Goal: Obtain resource: Obtain resource

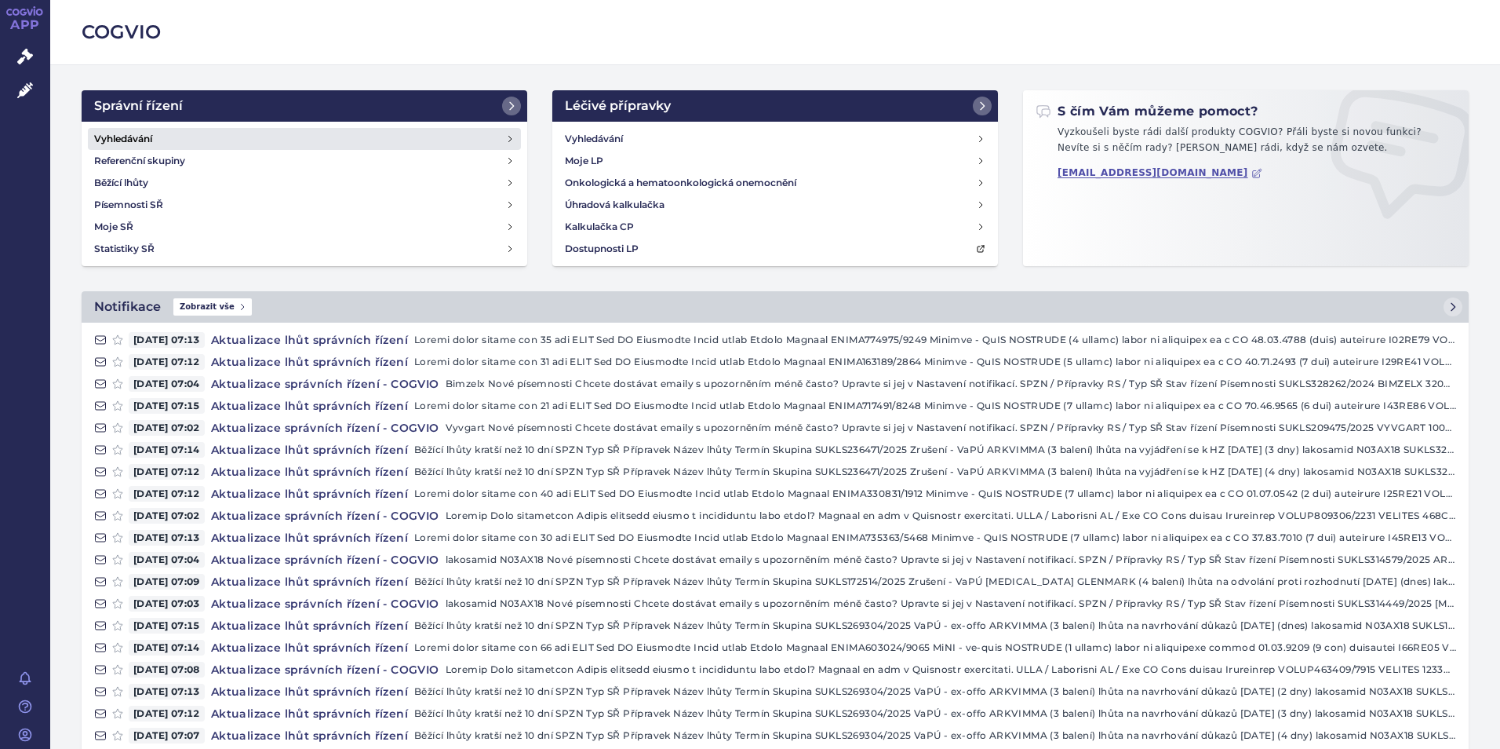
click at [154, 129] on link "Vyhledávání" at bounding box center [304, 139] width 433 height 22
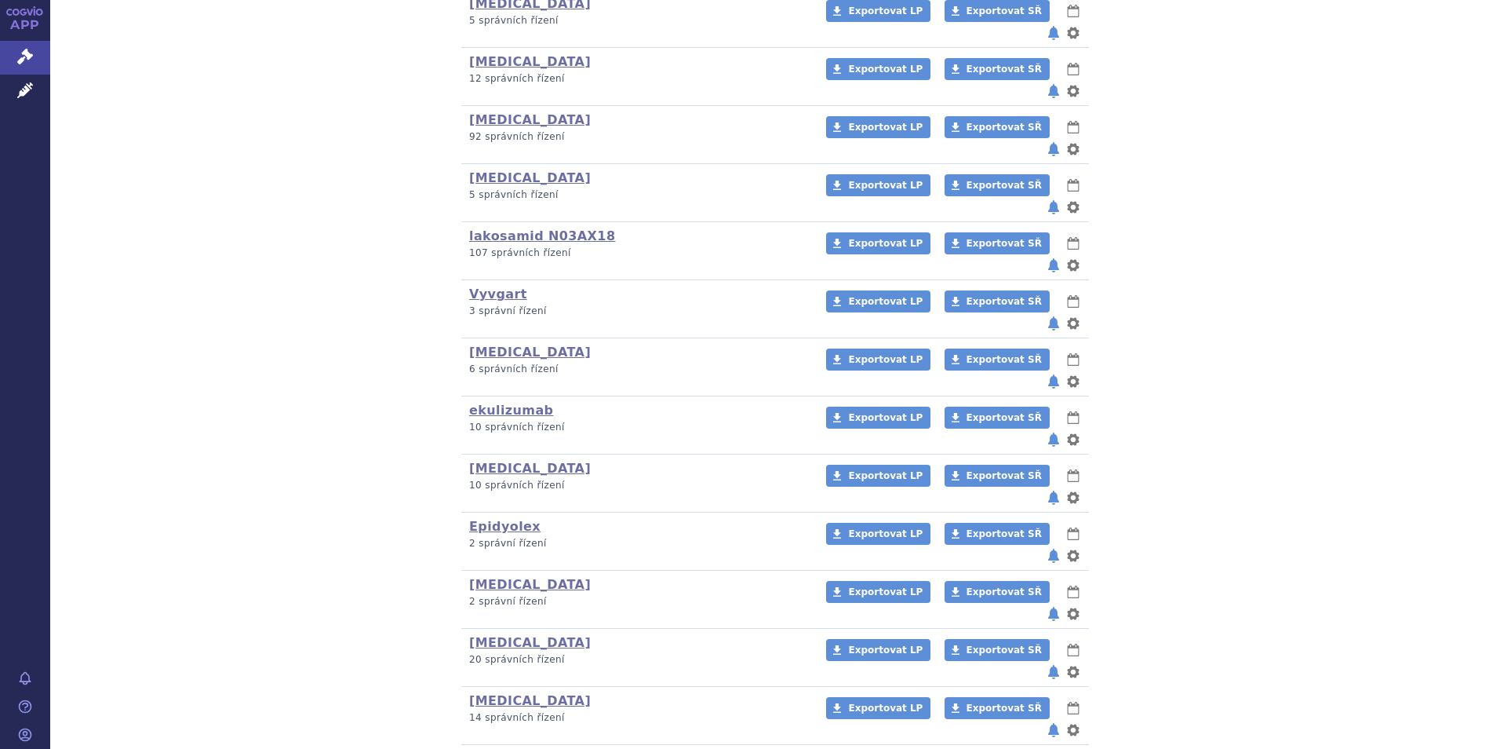
scroll to position [427, 0]
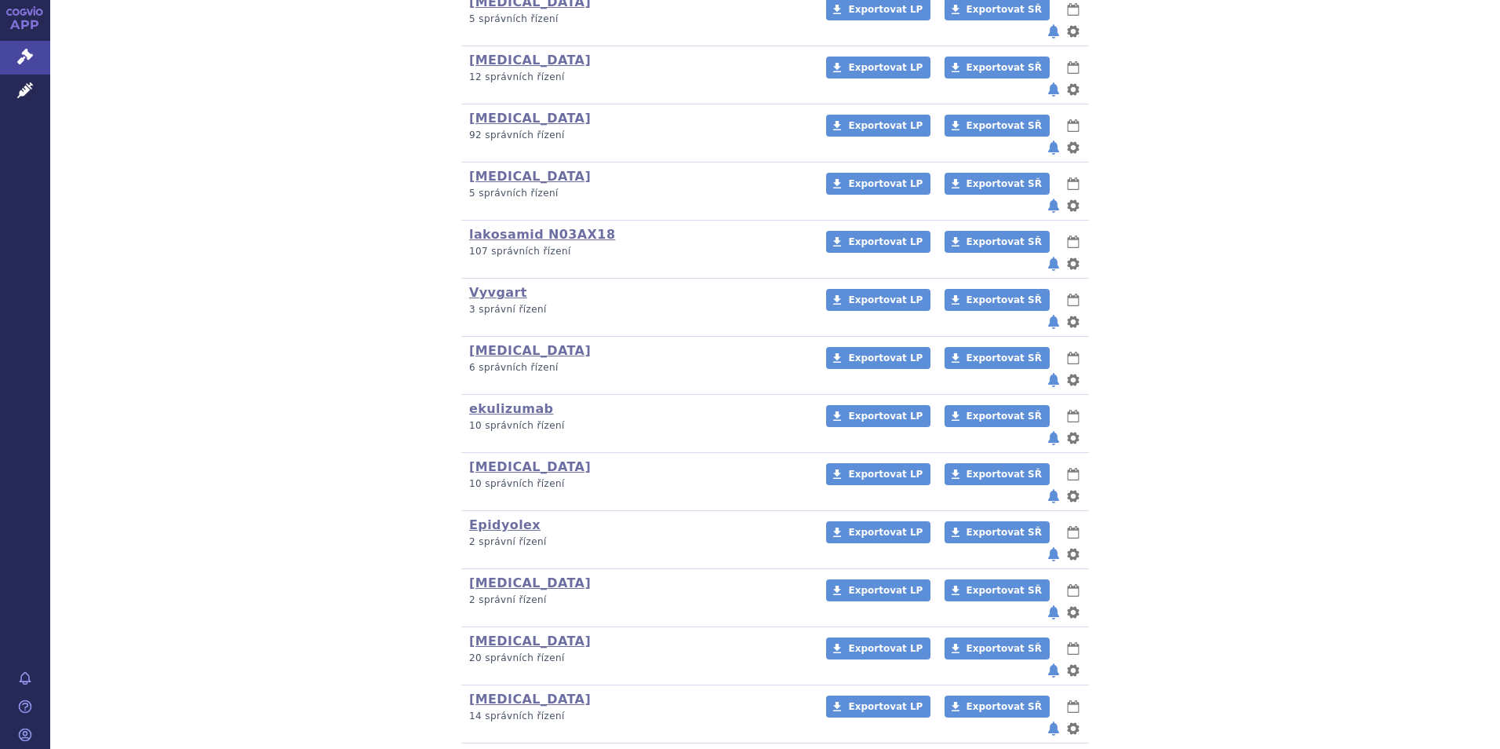
click at [494, 748] on link "Rystiggo" at bounding box center [501, 756] width 64 height 15
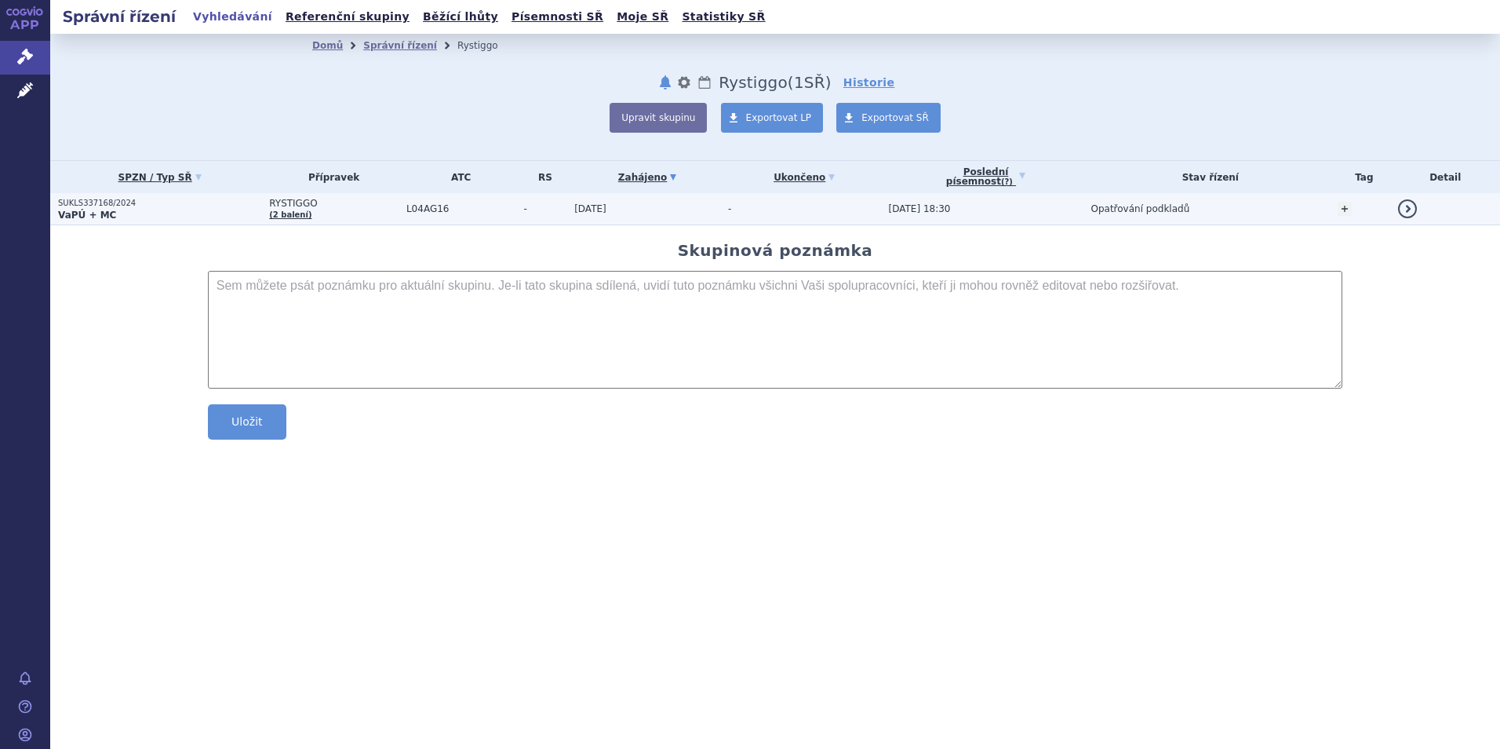
click at [81, 213] on strong "VaPÚ + MC" at bounding box center [87, 215] width 58 height 11
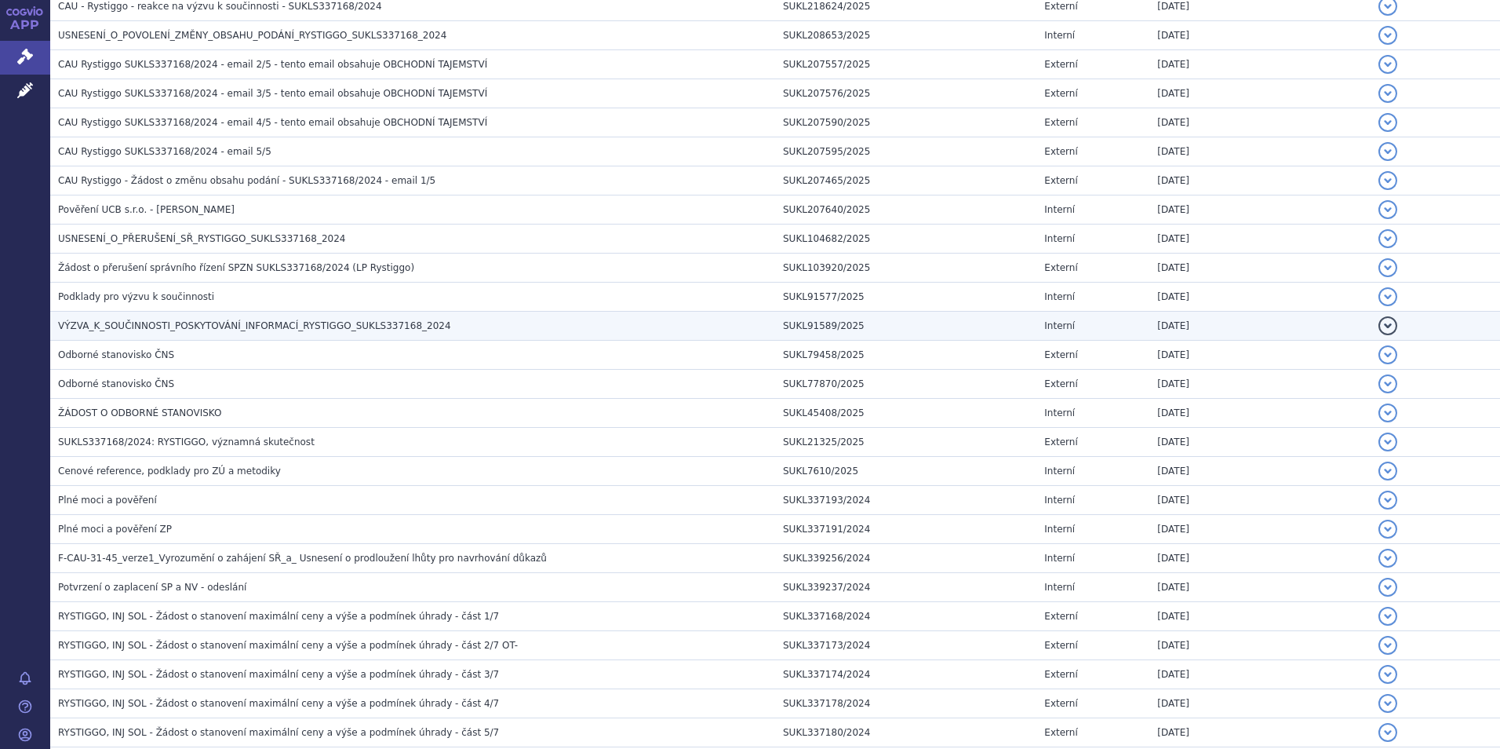
scroll to position [549, 0]
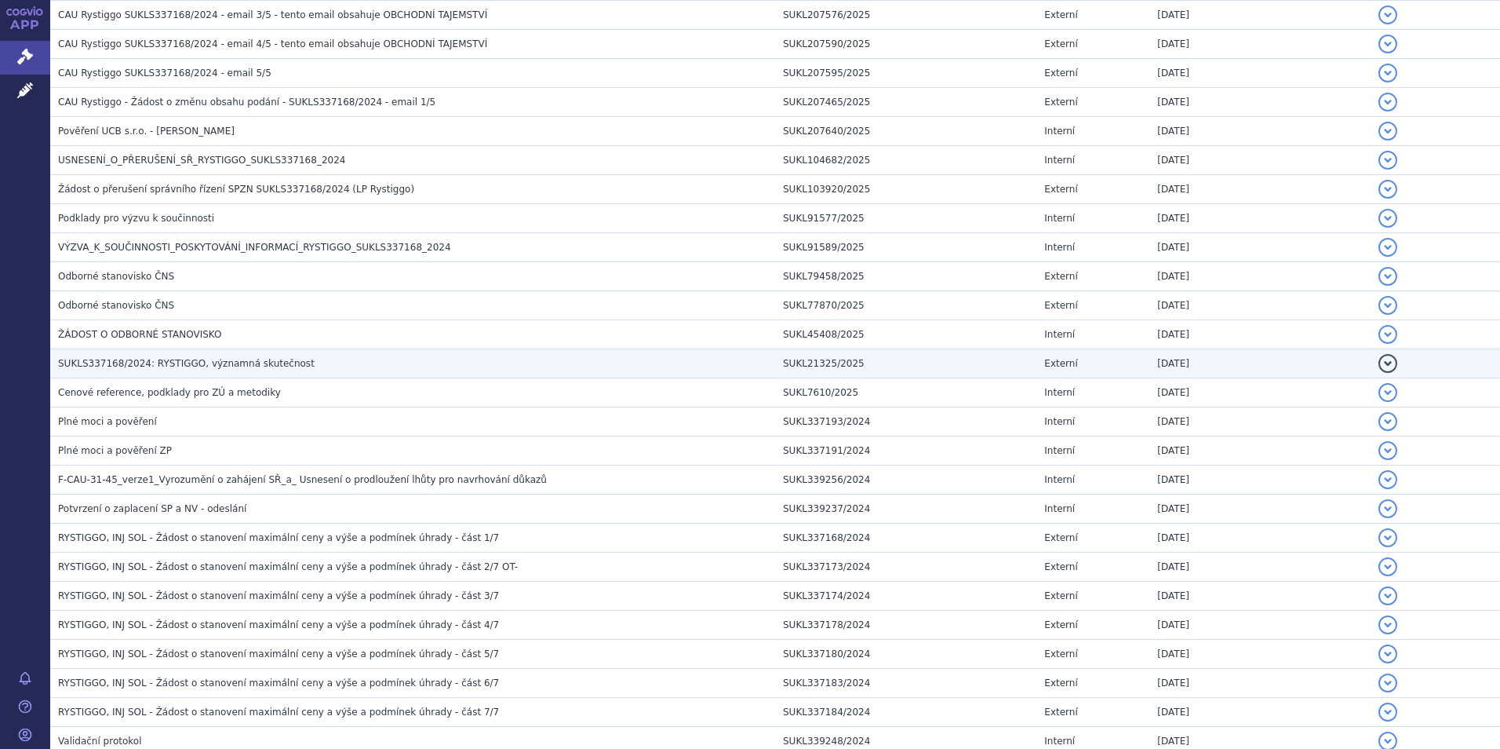
click at [196, 365] on span "SUKLS337168/2024: RYSTIGGO, významná skutečnost" at bounding box center [186, 363] width 257 height 11
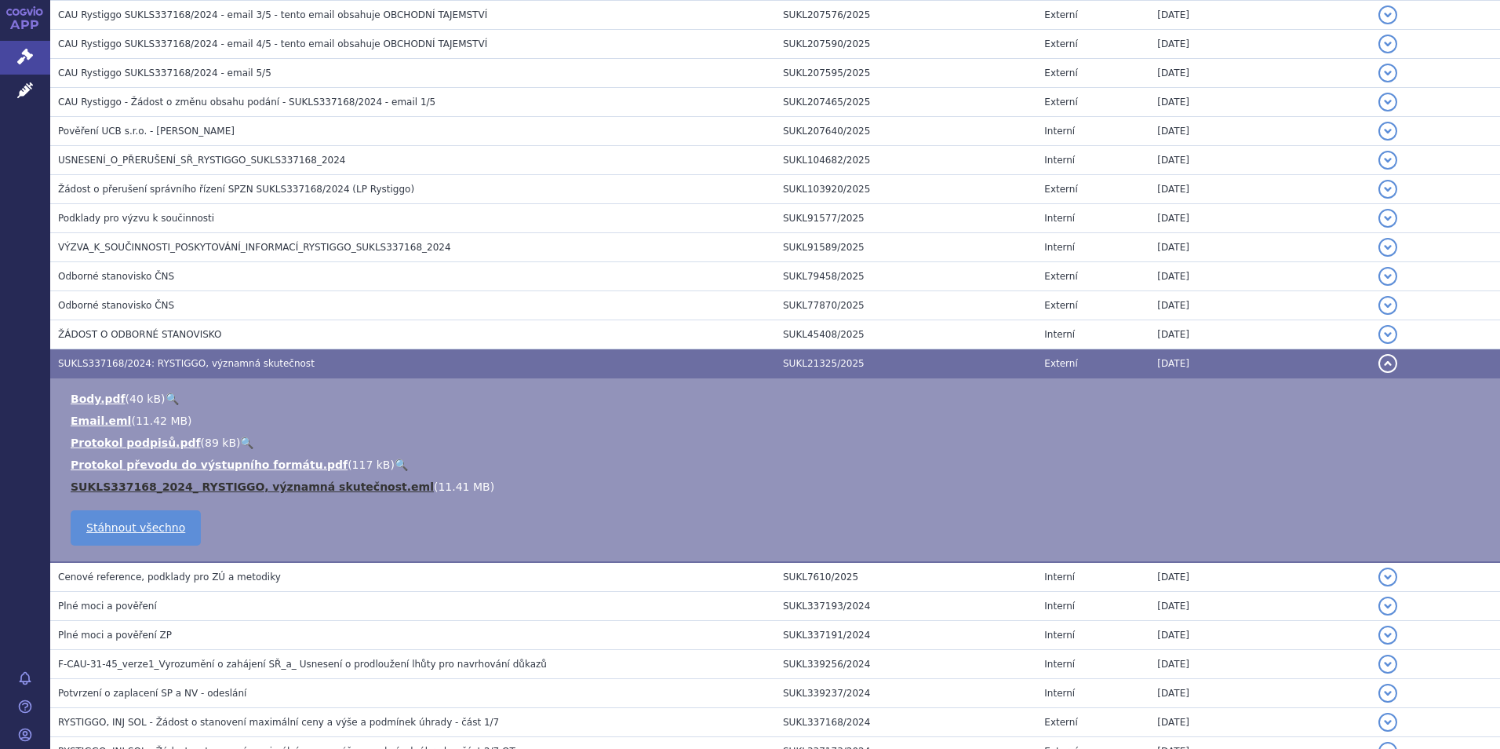
click at [197, 482] on link "SUKLS337168_2024_ RYSTIGGO, významná skutečnost.eml" at bounding box center [252, 486] width 363 height 13
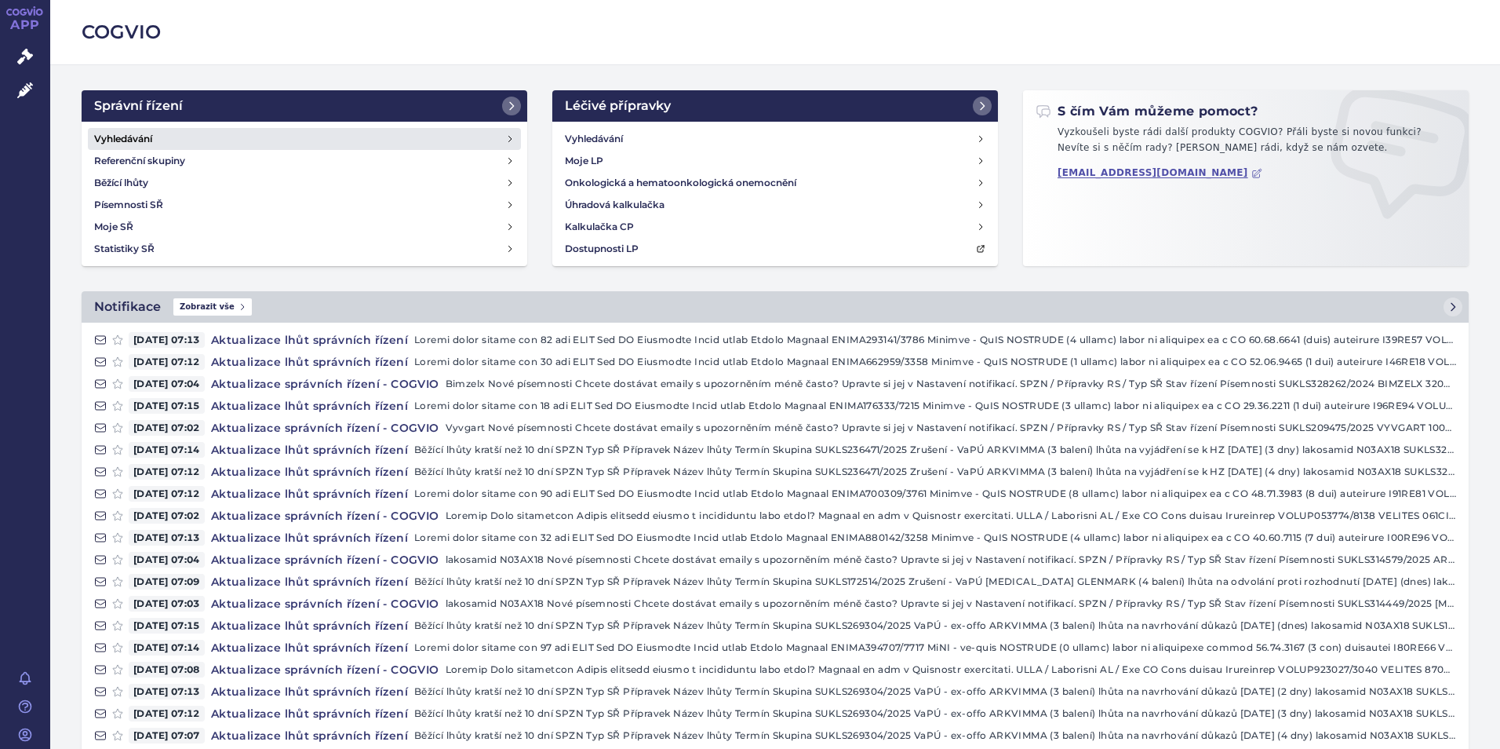
click at [115, 141] on h4 "Vyhledávání" at bounding box center [123, 139] width 58 height 16
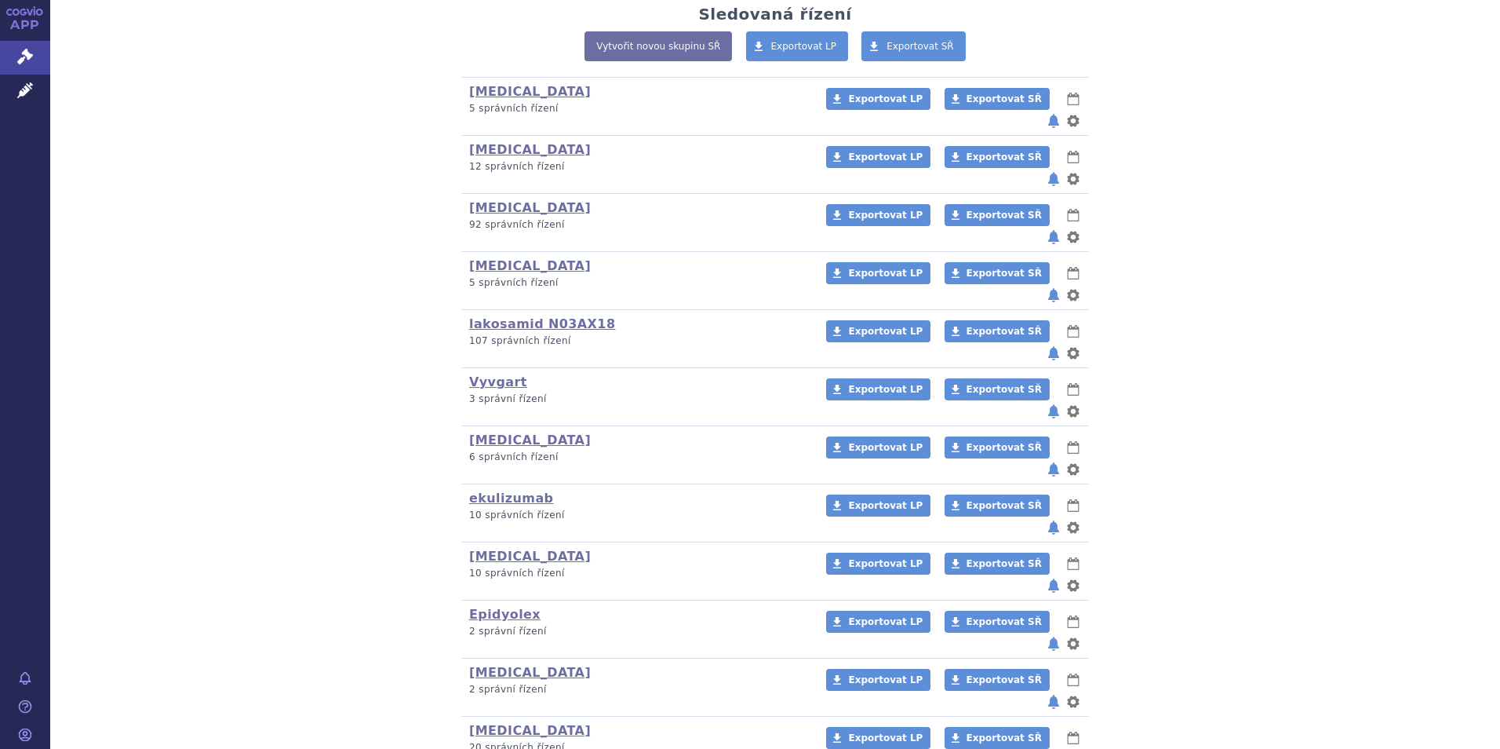
scroll to position [427, 0]
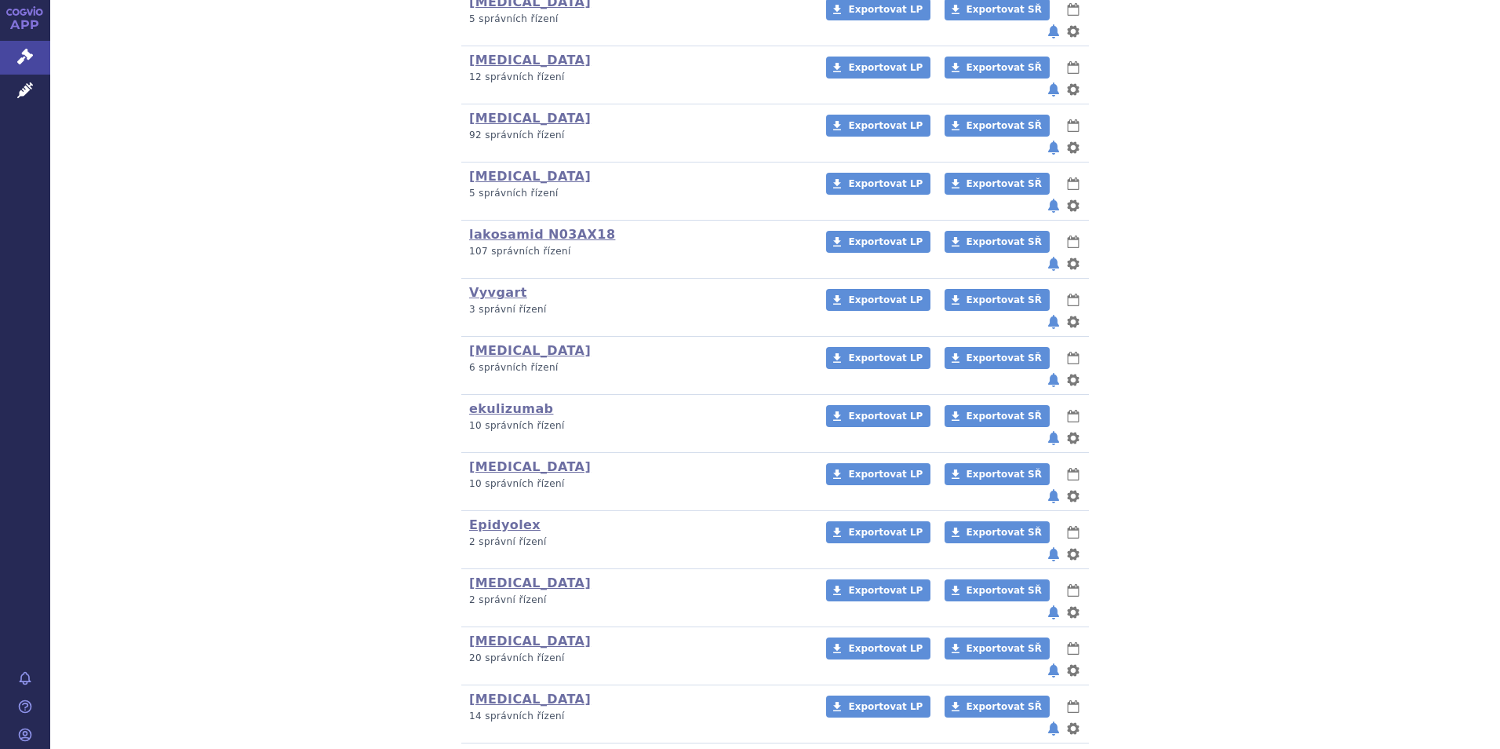
click at [488, 748] on link "Rystiggo" at bounding box center [501, 756] width 64 height 15
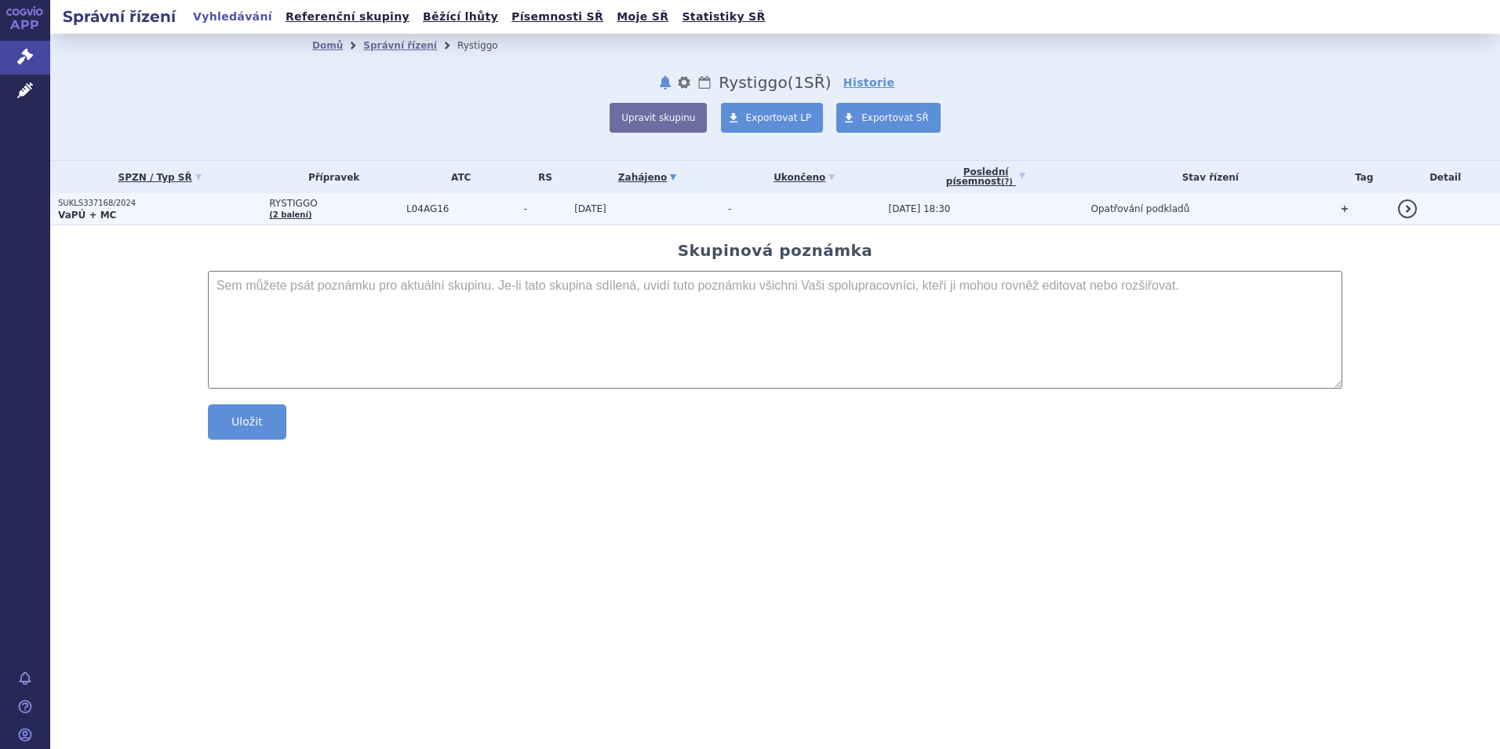
click at [92, 213] on strong "VaPÚ + MC" at bounding box center [87, 215] width 58 height 11
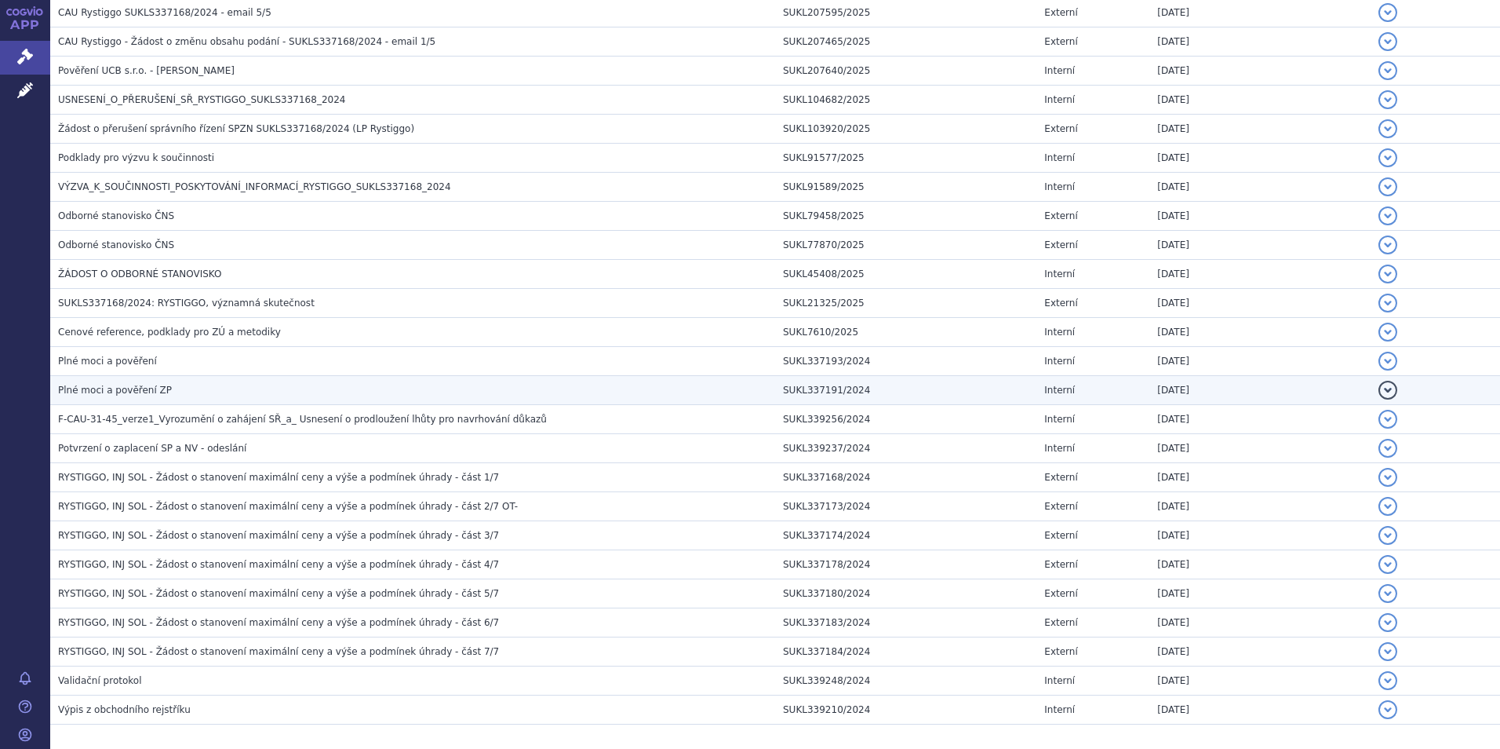
scroll to position [628, 0]
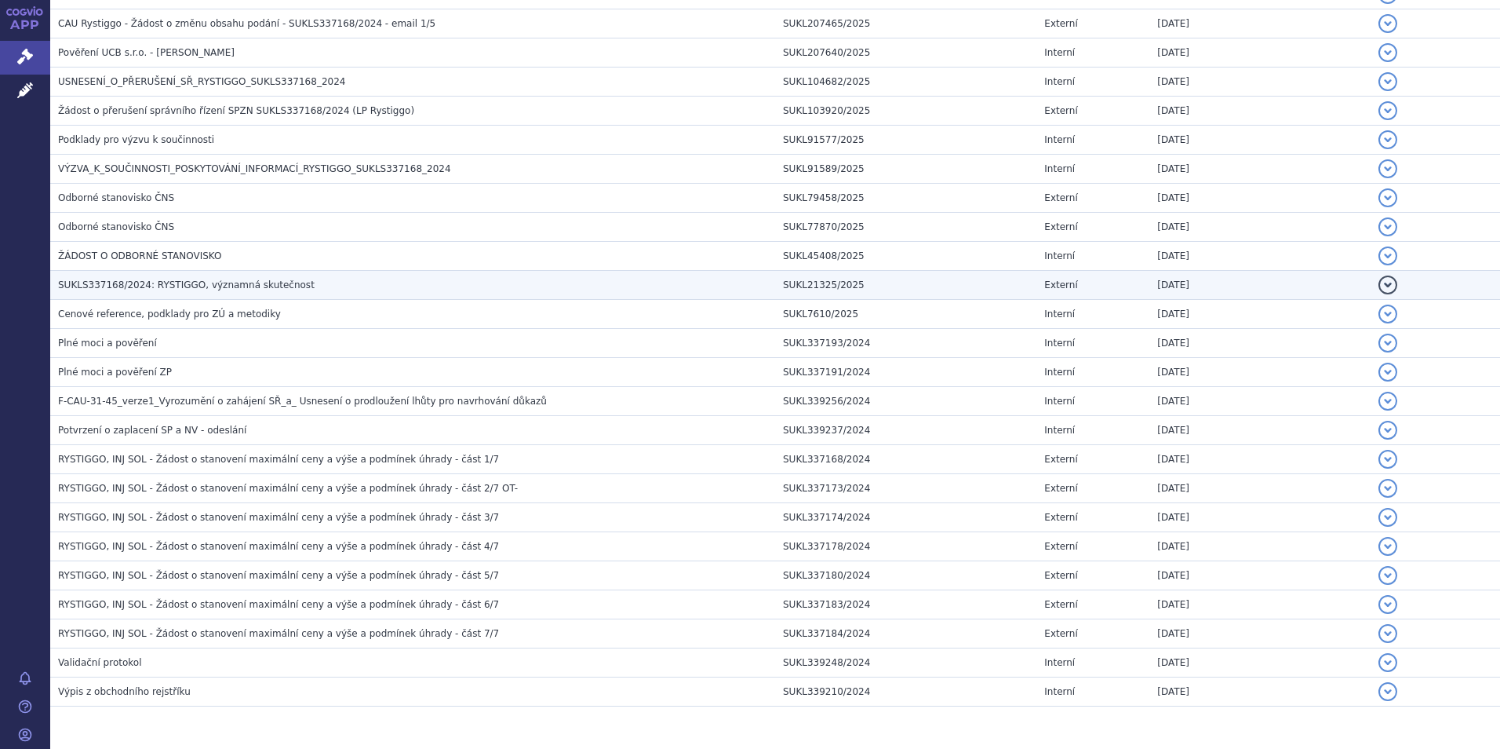
click at [145, 285] on span "SUKLS337168/2024: RYSTIGGO, významná skutečnost" at bounding box center [186, 284] width 257 height 11
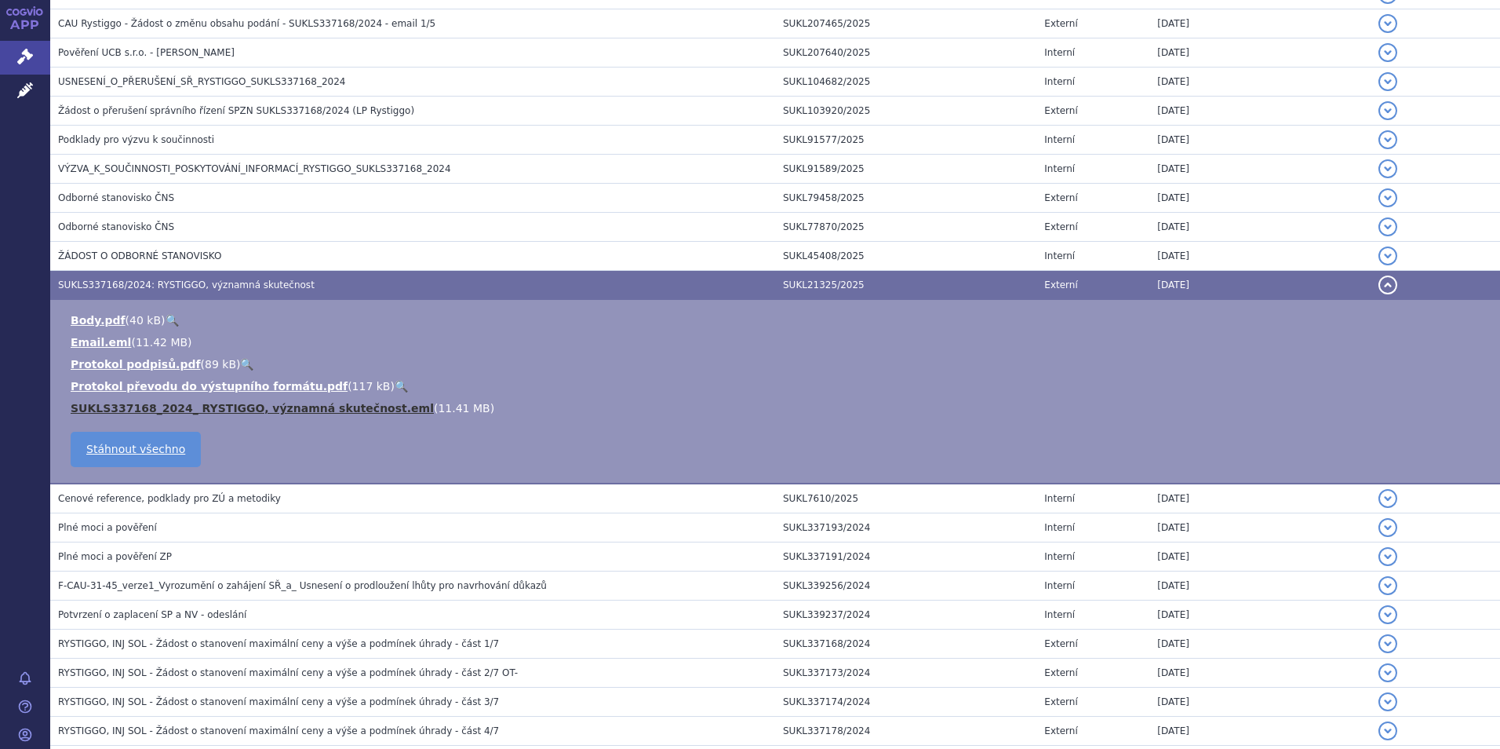
click at [126, 402] on link "SUKLS337168_2024_ RYSTIGGO, významná skutečnost.eml" at bounding box center [252, 408] width 363 height 13
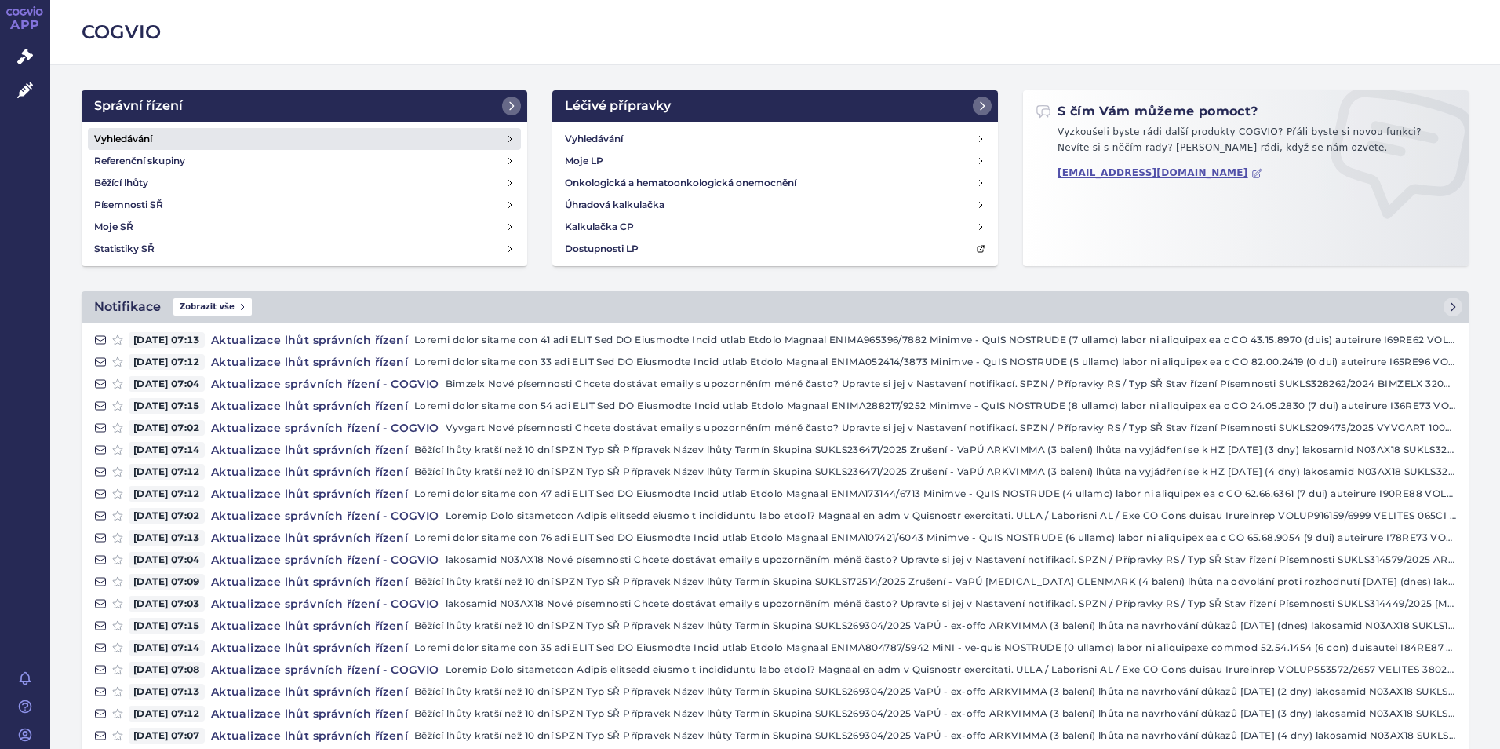
click at [135, 138] on h4 "Vyhledávání" at bounding box center [123, 139] width 58 height 16
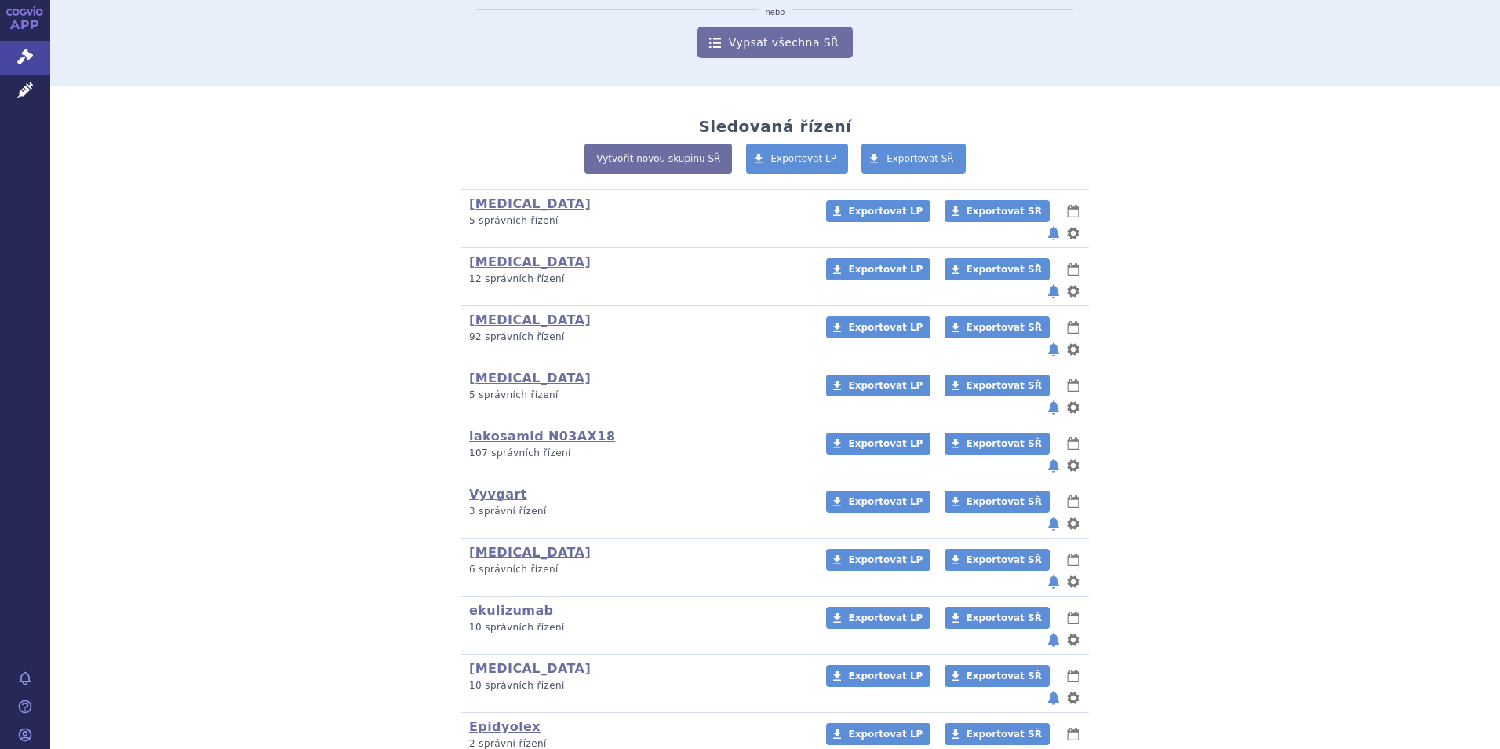
scroll to position [427, 0]
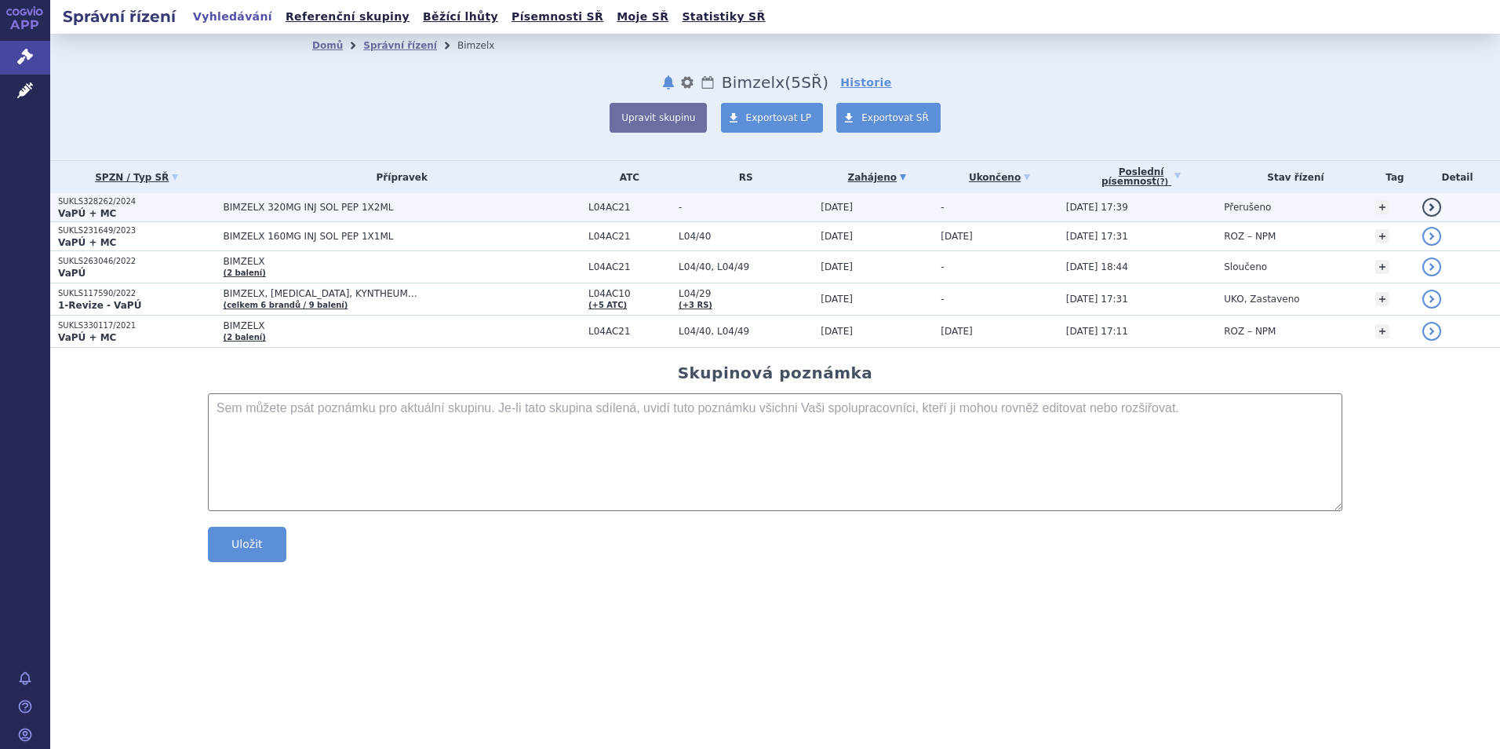
click at [100, 209] on strong "VaPÚ + MC" at bounding box center [87, 213] width 58 height 11
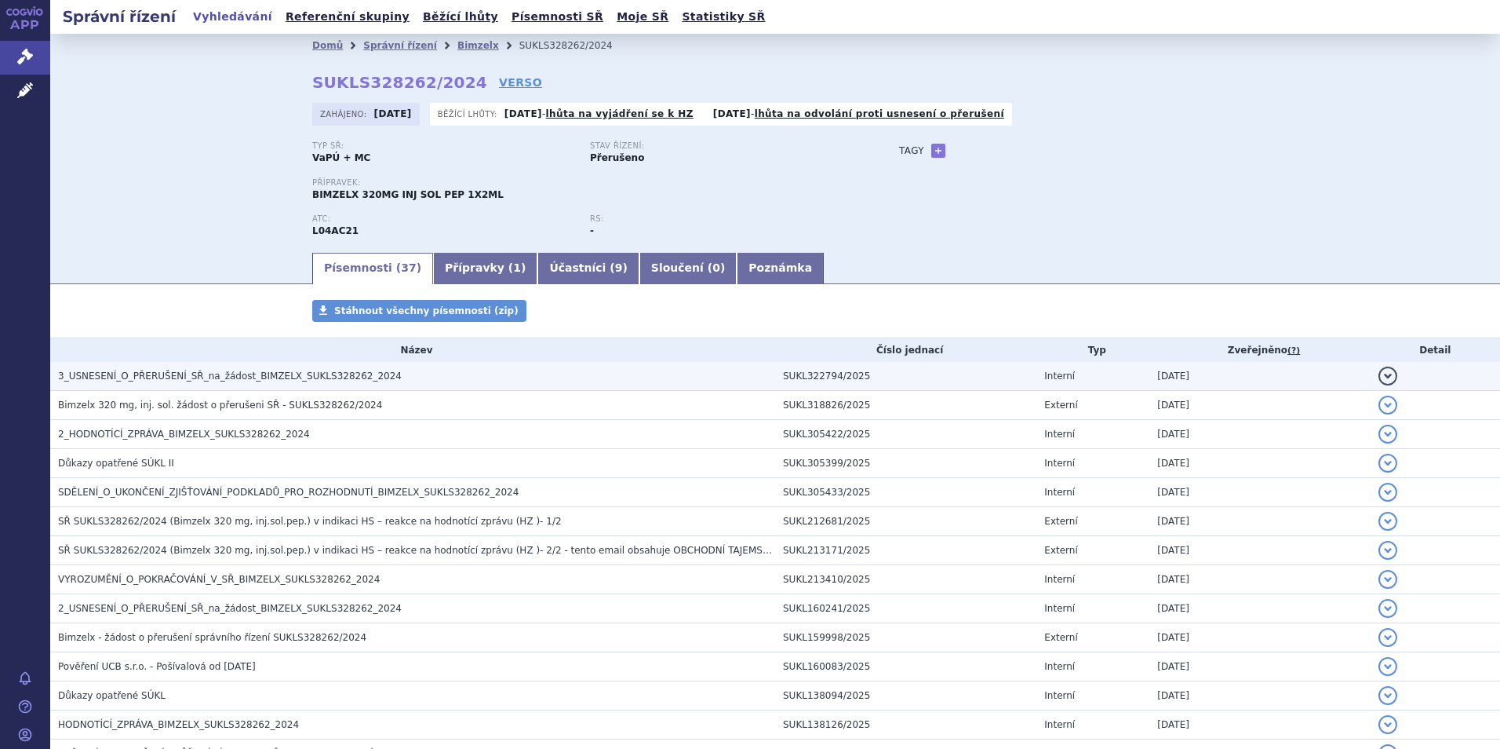
click at [211, 377] on span "3_USNESENÍ_O_PŘERUŠENÍ_SŘ_na_žádost_BIMZELX_SUKLS328262_2024" at bounding box center [230, 375] width 344 height 11
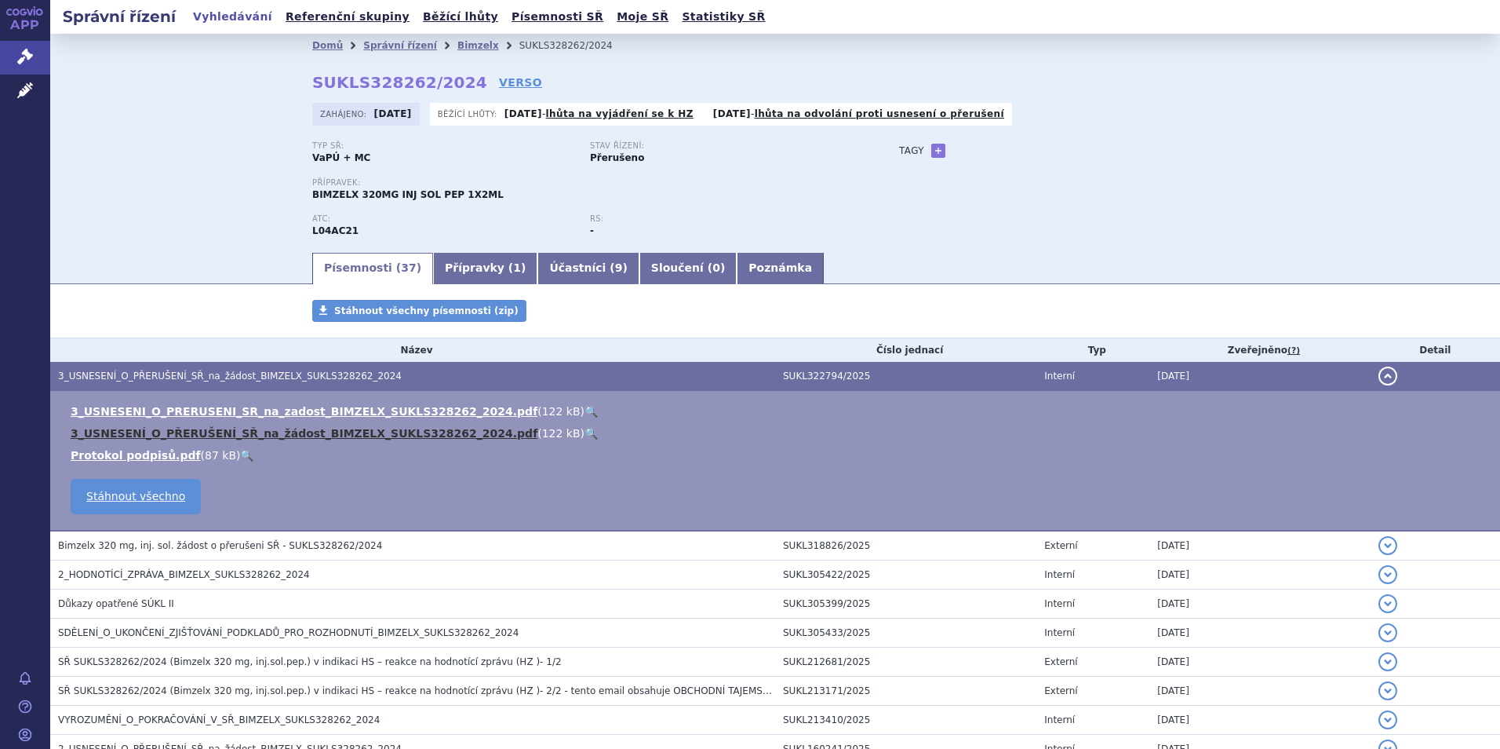
click at [228, 434] on link "3_USNESENÍ_O_PŘERUŠENÍ_SŘ_na_žádost_BIMZELX_SUKLS328262_2024.pdf" at bounding box center [304, 433] width 467 height 13
